Goal: Information Seeking & Learning: Learn about a topic

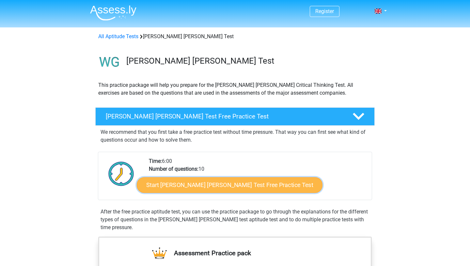
click at [170, 182] on link "Start Watson Glaser Test Free Practice Test" at bounding box center [230, 185] width 186 height 16
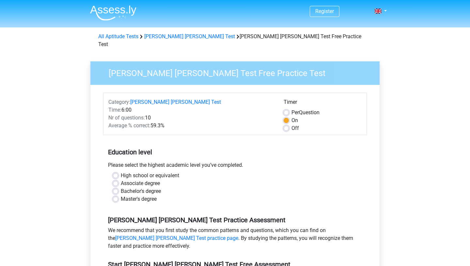
click at [121, 187] on label "Bachelor's degree" at bounding box center [141, 191] width 40 height 8
click at [114, 187] on input "Bachelor's degree" at bounding box center [115, 190] width 5 height 7
radio input "true"
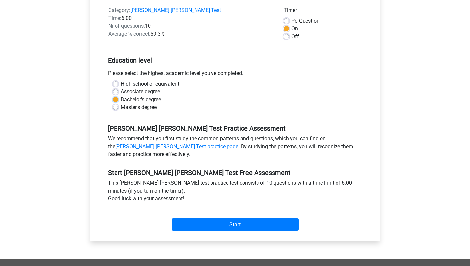
scroll to position [94, 0]
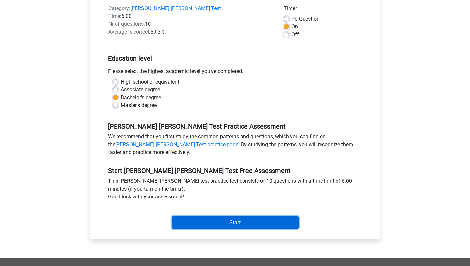
click at [263, 218] on input "Start" at bounding box center [235, 222] width 127 height 12
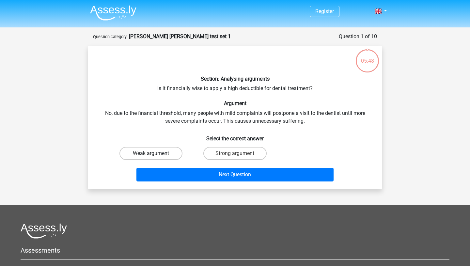
click at [156, 151] on label "Weak argument" at bounding box center [150, 153] width 63 height 13
click at [155, 153] on input "Weak argument" at bounding box center [153, 155] width 4 height 4
radio input "true"
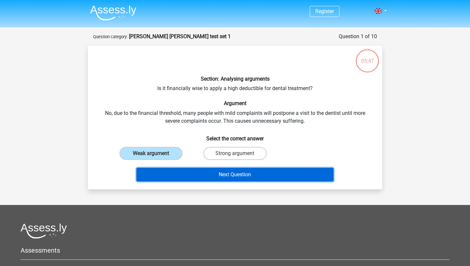
click at [227, 172] on button "Next Question" at bounding box center [234, 175] width 197 height 14
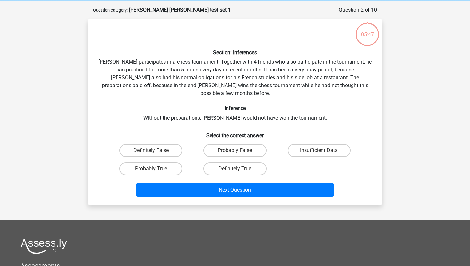
scroll to position [33, 0]
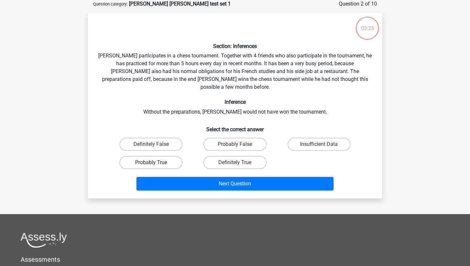
click at [161, 156] on label "Probably True" at bounding box center [150, 162] width 63 height 13
click at [155, 163] on input "Probably True" at bounding box center [153, 165] width 4 height 4
radio input "true"
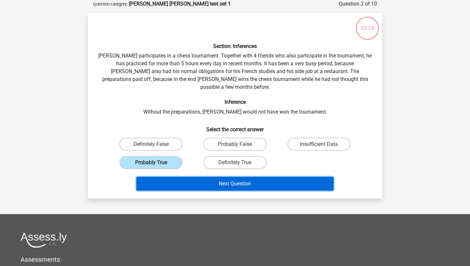
click at [223, 180] on button "Next Question" at bounding box center [234, 184] width 197 height 14
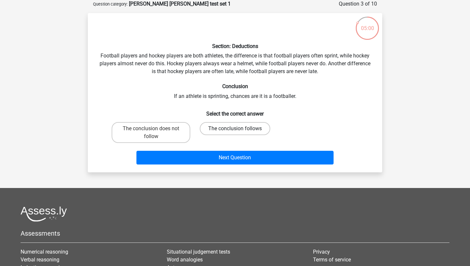
click at [253, 127] on label "The conclusion follows" at bounding box center [235, 128] width 70 height 13
click at [239, 129] on input "The conclusion follows" at bounding box center [237, 131] width 4 height 4
radio input "true"
click at [158, 126] on label "The conclusion does not follow" at bounding box center [151, 132] width 79 height 21
click at [155, 129] on input "The conclusion does not follow" at bounding box center [153, 131] width 4 height 4
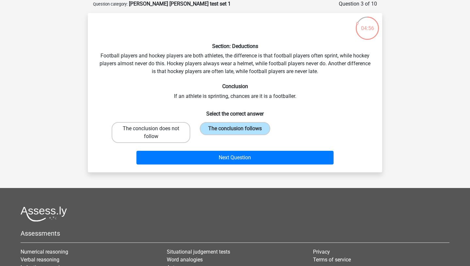
radio input "true"
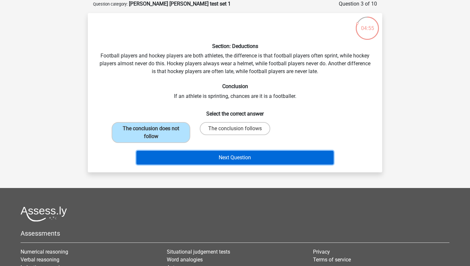
click at [225, 159] on button "Next Question" at bounding box center [234, 158] width 197 height 14
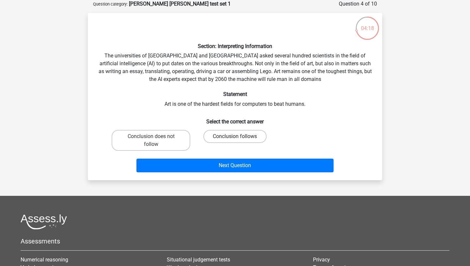
click at [254, 136] on label "Conclusion follows" at bounding box center [234, 136] width 63 height 13
click at [239, 136] on input "Conclusion follows" at bounding box center [237, 138] width 4 height 4
radio input "true"
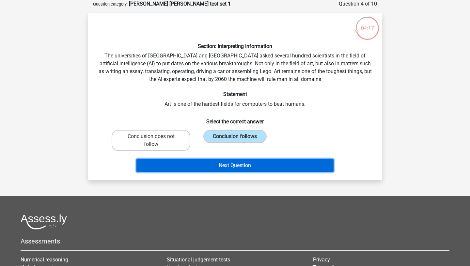
click at [262, 163] on button "Next Question" at bounding box center [234, 166] width 197 height 14
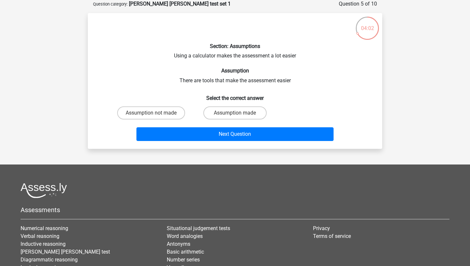
click at [239, 113] on input "Assumption made" at bounding box center [237, 115] width 4 height 4
radio input "true"
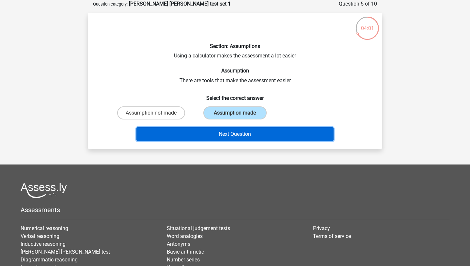
click at [257, 132] on button "Next Question" at bounding box center [234, 134] width 197 height 14
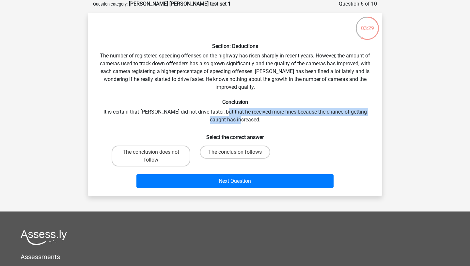
drag, startPoint x: 217, startPoint y: 111, endPoint x: 260, endPoint y: 121, distance: 43.9
click at [260, 121] on div "Section: Deductions The number of registered speeding offenses on the highway h…" at bounding box center [234, 104] width 289 height 172
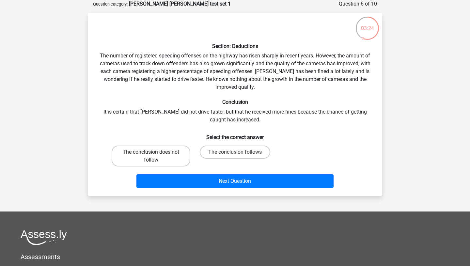
click at [168, 154] on label "The conclusion does not follow" at bounding box center [151, 156] width 79 height 21
click at [155, 154] on input "The conclusion does not follow" at bounding box center [153, 154] width 4 height 4
radio input "true"
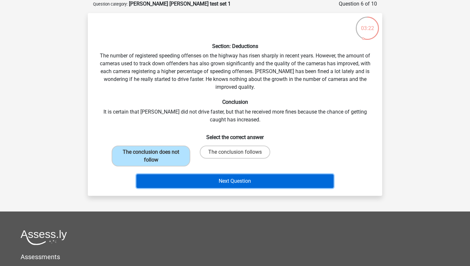
click at [220, 180] on button "Next Question" at bounding box center [234, 181] width 197 height 14
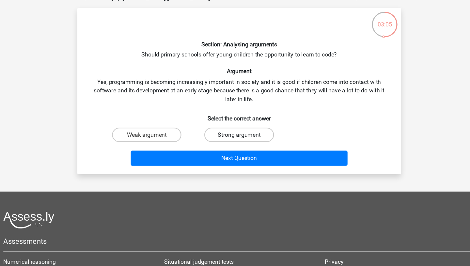
click at [234, 123] on label "Strong argument" at bounding box center [234, 128] width 63 height 13
click at [235, 129] on input "Strong argument" at bounding box center [237, 131] width 4 height 4
radio input "true"
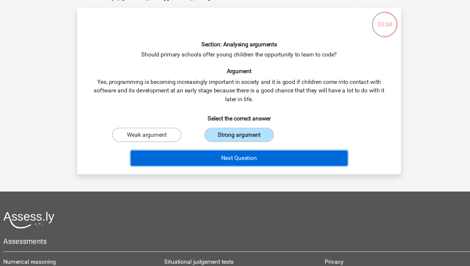
click at [246, 152] on button "Next Question" at bounding box center [234, 150] width 197 height 14
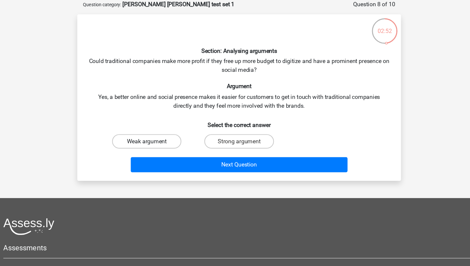
click at [143, 133] on label "Weak argument" at bounding box center [150, 128] width 63 height 13
click at [151, 133] on input "Weak argument" at bounding box center [153, 131] width 4 height 4
radio input "true"
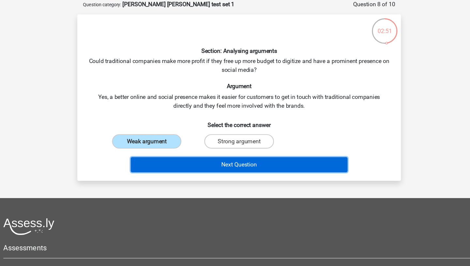
click at [196, 150] on button "Next Question" at bounding box center [234, 150] width 197 height 14
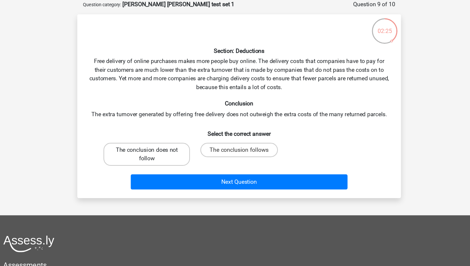
click at [160, 136] on label "The conclusion does not follow" at bounding box center [151, 140] width 79 height 21
click at [155, 136] on input "The conclusion does not follow" at bounding box center [153, 138] width 4 height 4
radio input "true"
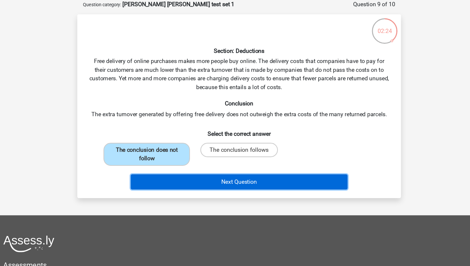
click at [194, 167] on button "Next Question" at bounding box center [234, 166] width 197 height 14
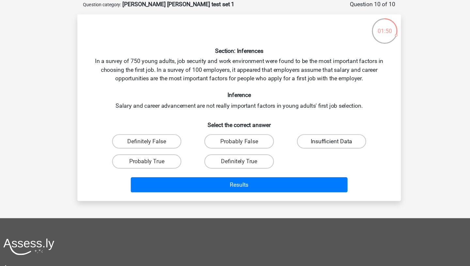
click at [316, 127] on label "Insufficient Data" at bounding box center [319, 128] width 63 height 13
click at [319, 129] on input "Insufficient Data" at bounding box center [321, 131] width 4 height 4
radio input "true"
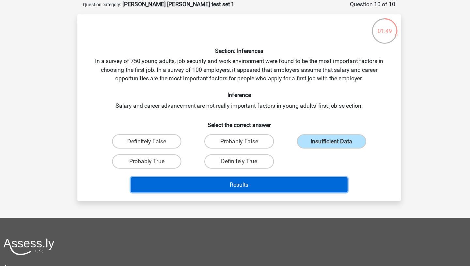
click at [304, 170] on button "Results" at bounding box center [234, 168] width 197 height 14
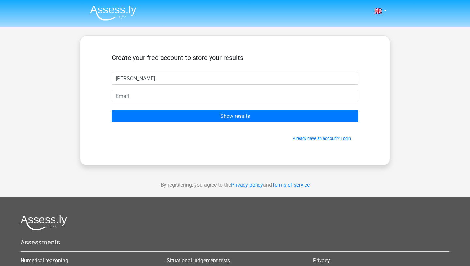
type input "Eliza"
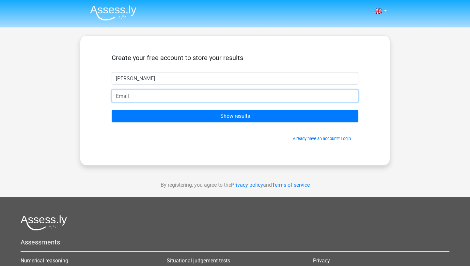
click at [318, 100] on input "email" at bounding box center [235, 96] width 247 height 12
type input "07809594992"
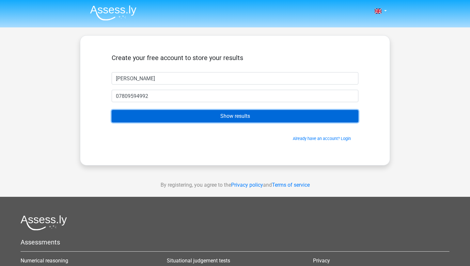
click at [217, 116] on input "Show results" at bounding box center [235, 116] width 247 height 12
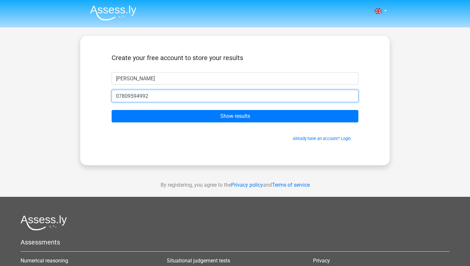
click at [154, 97] on input "07809594992" at bounding box center [235, 96] width 247 height 12
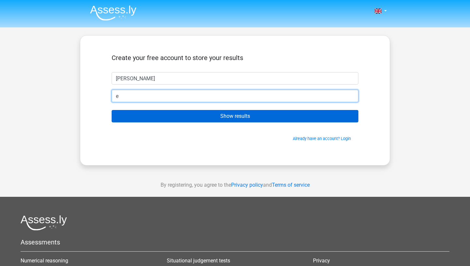
type input "[EMAIL_ADDRESS][DOMAIN_NAME]"
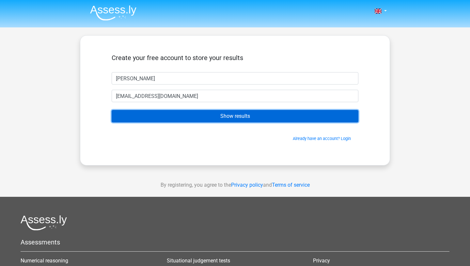
click at [166, 116] on input "Show results" at bounding box center [235, 116] width 247 height 12
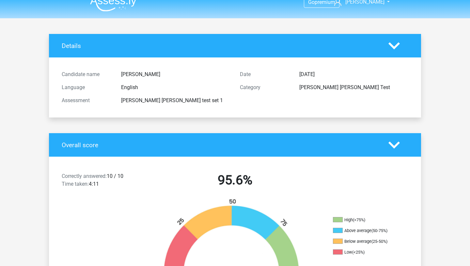
scroll to position [2, 0]
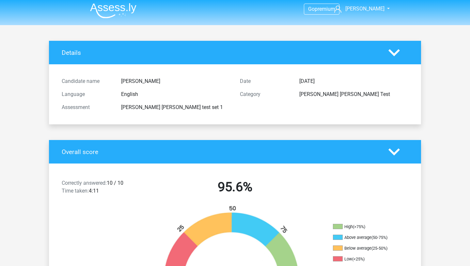
click at [393, 156] on icon at bounding box center [393, 151] width 11 height 11
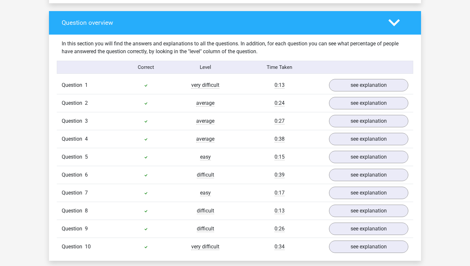
scroll to position [306, 0]
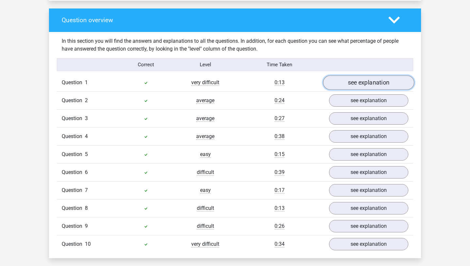
click at [382, 76] on link "see explanation" at bounding box center [368, 83] width 91 height 14
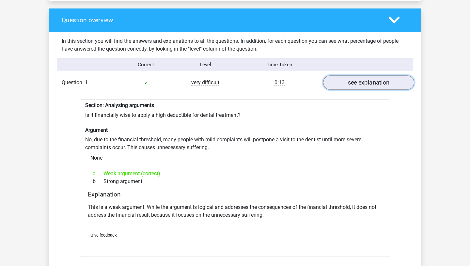
click at [382, 76] on link "see explanation" at bounding box center [368, 83] width 91 height 14
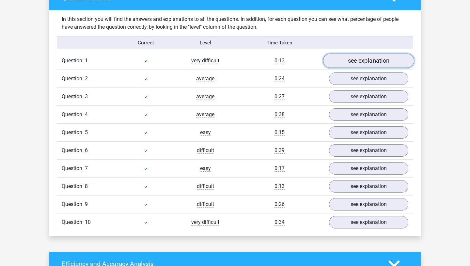
scroll to position [329, 0]
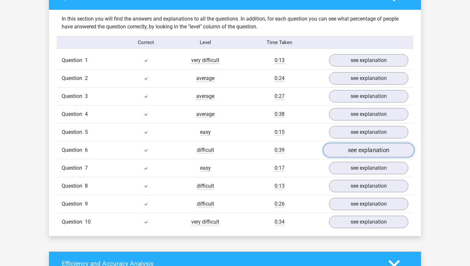
click at [363, 143] on link "see explanation" at bounding box center [368, 150] width 91 height 14
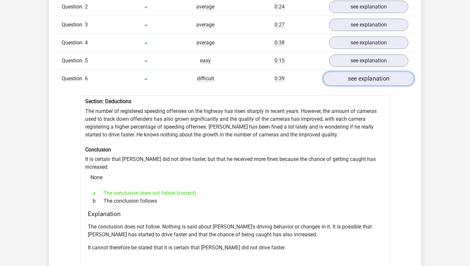
scroll to position [400, 0]
click at [370, 80] on link "see explanation" at bounding box center [368, 79] width 91 height 14
